Goal: Task Accomplishment & Management: Complete application form

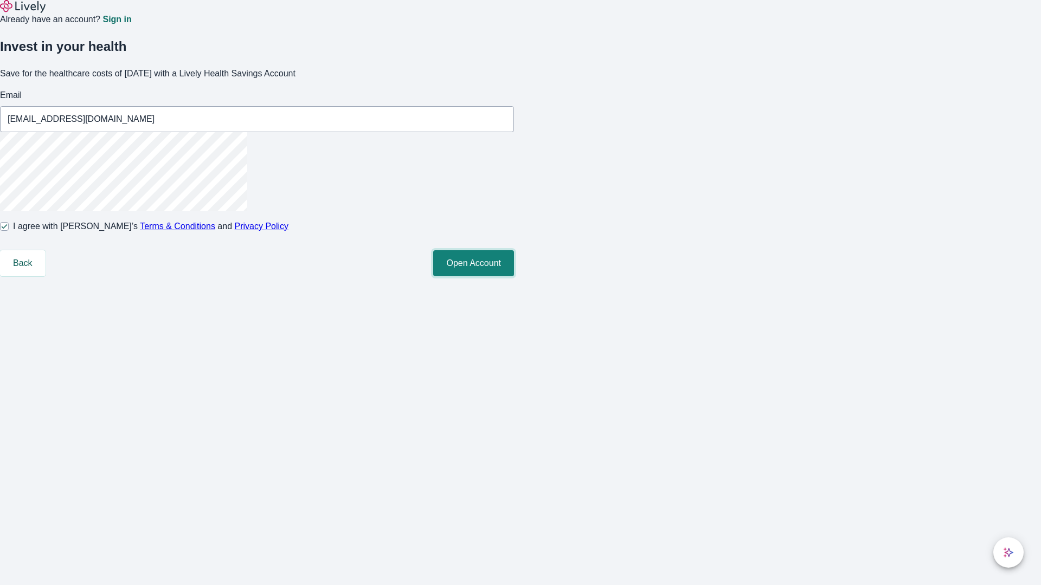
click at [514, 276] on button "Open Account" at bounding box center [473, 263] width 81 height 26
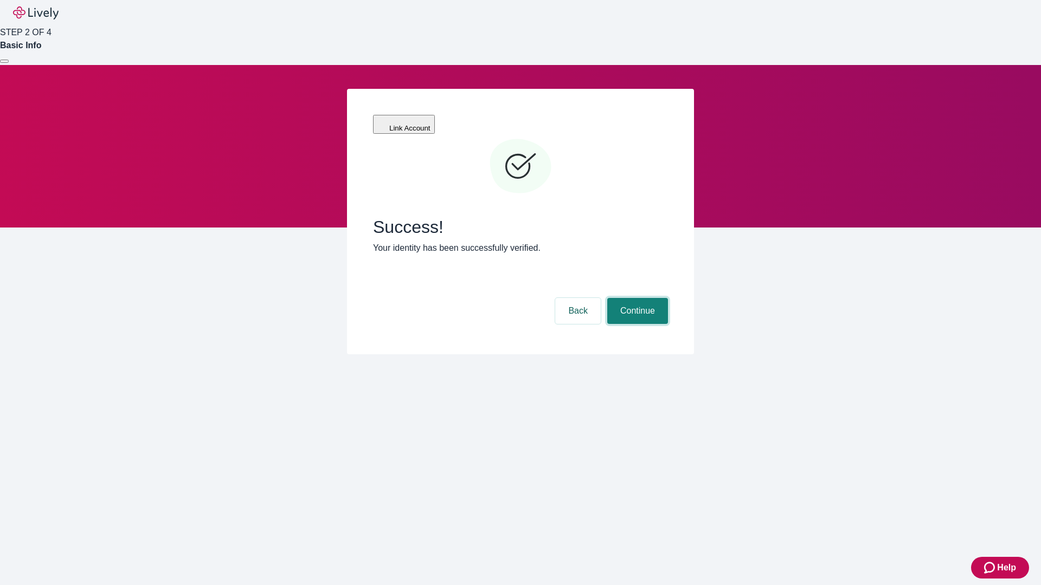
click at [636, 298] on button "Continue" at bounding box center [637, 311] width 61 height 26
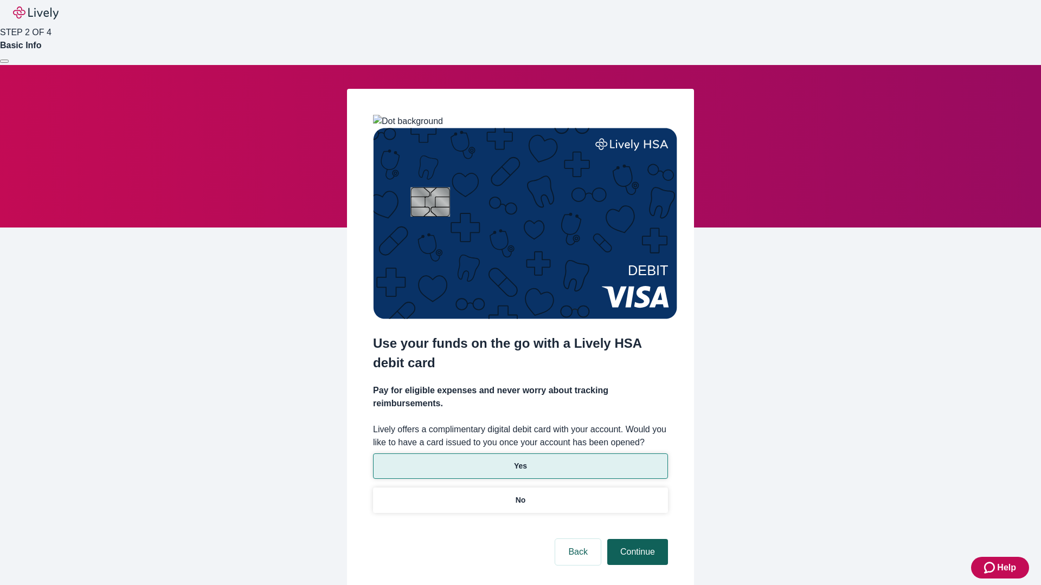
click at [520, 461] on p "Yes" at bounding box center [520, 466] width 13 height 11
click at [636, 539] on button "Continue" at bounding box center [637, 552] width 61 height 26
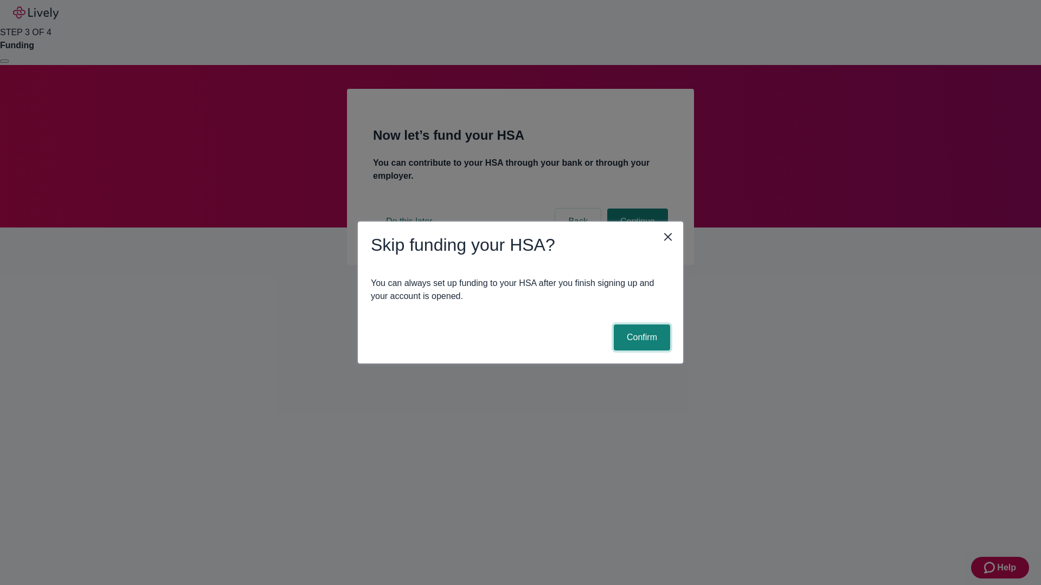
click at [640, 338] on button "Confirm" at bounding box center [642, 338] width 56 height 26
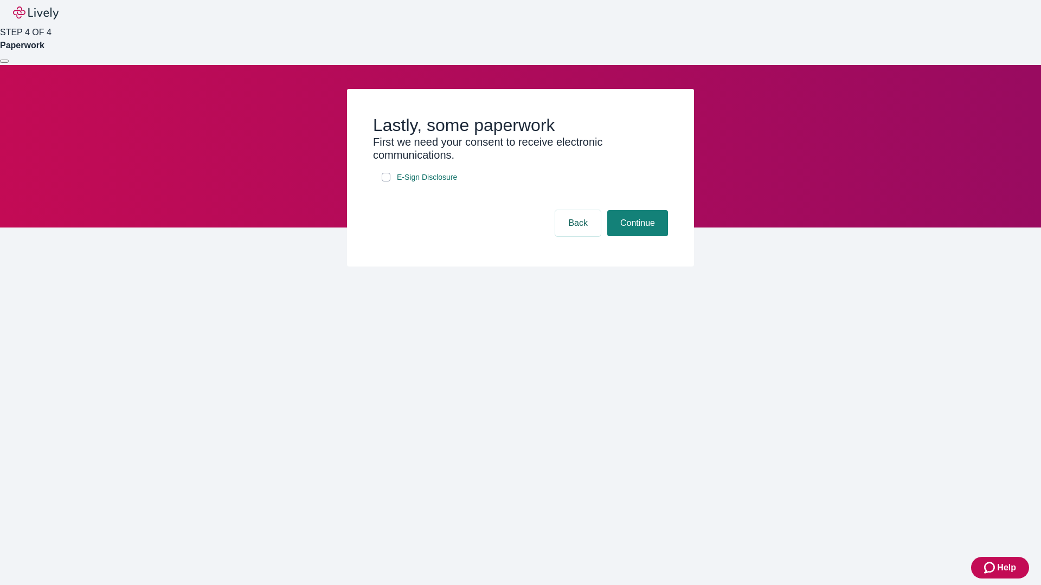
click at [386, 182] on input "E-Sign Disclosure" at bounding box center [386, 177] width 9 height 9
checkbox input "true"
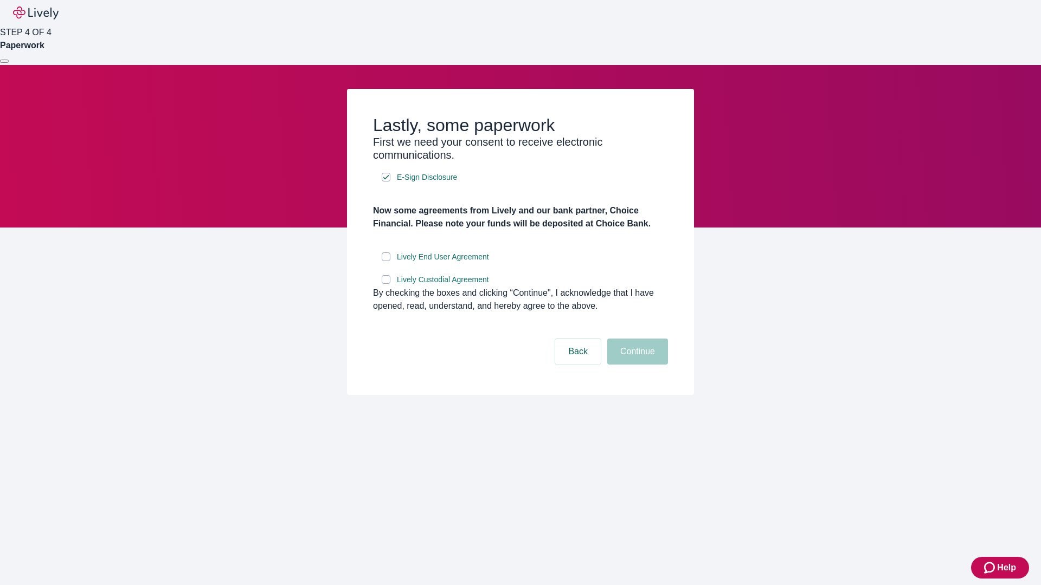
click at [386, 261] on input "Lively End User Agreement" at bounding box center [386, 257] width 9 height 9
checkbox input "true"
click at [386, 284] on input "Lively Custodial Agreement" at bounding box center [386, 279] width 9 height 9
checkbox input "true"
click at [636, 365] on button "Continue" at bounding box center [637, 352] width 61 height 26
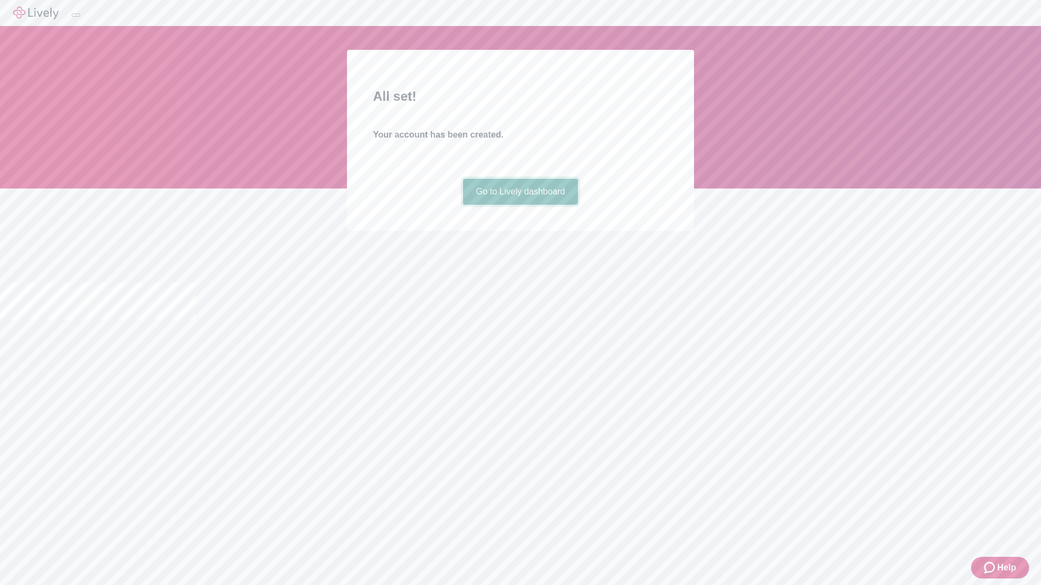
click at [520, 205] on link "Go to Lively dashboard" at bounding box center [520, 192] width 115 height 26
